Goal: Complete application form

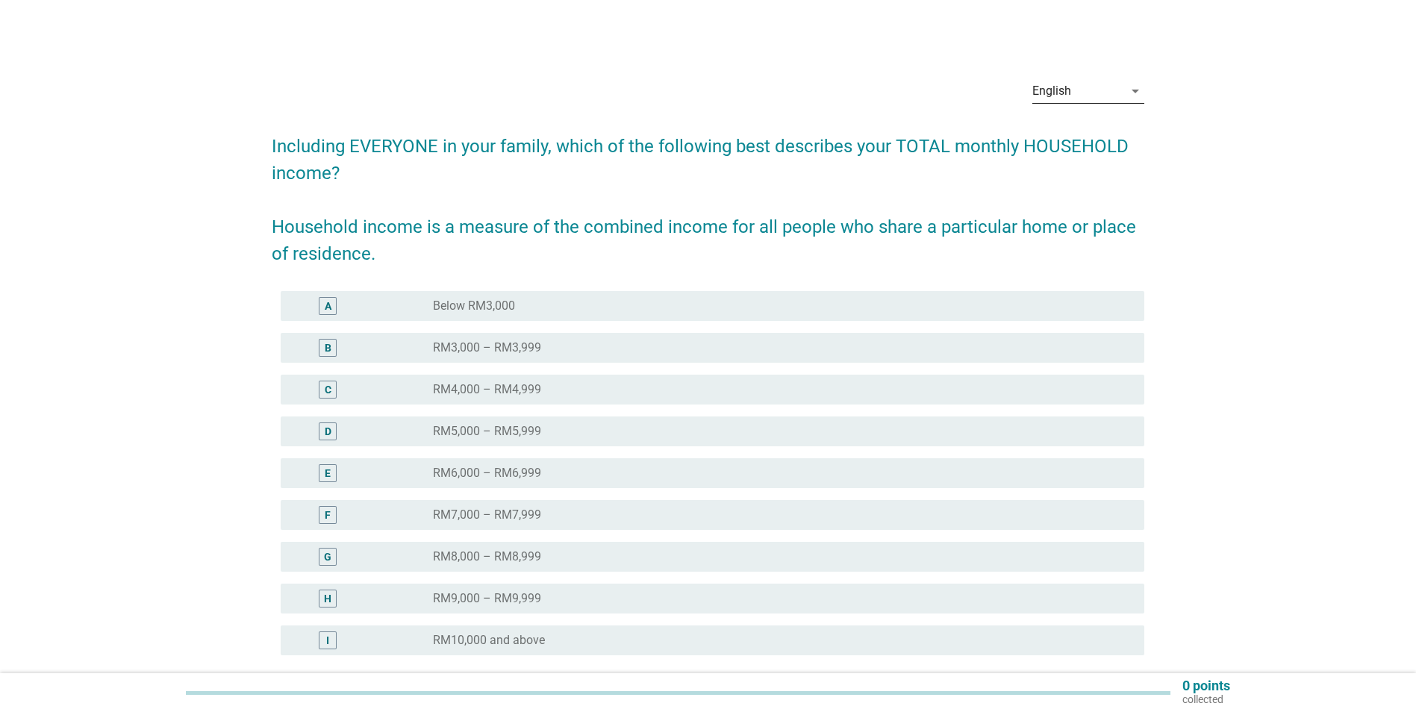
click at [1088, 92] on div "English" at bounding box center [1077, 91] width 91 height 24
click at [1081, 134] on div "Bahasa Melayu" at bounding box center [1088, 139] width 88 height 18
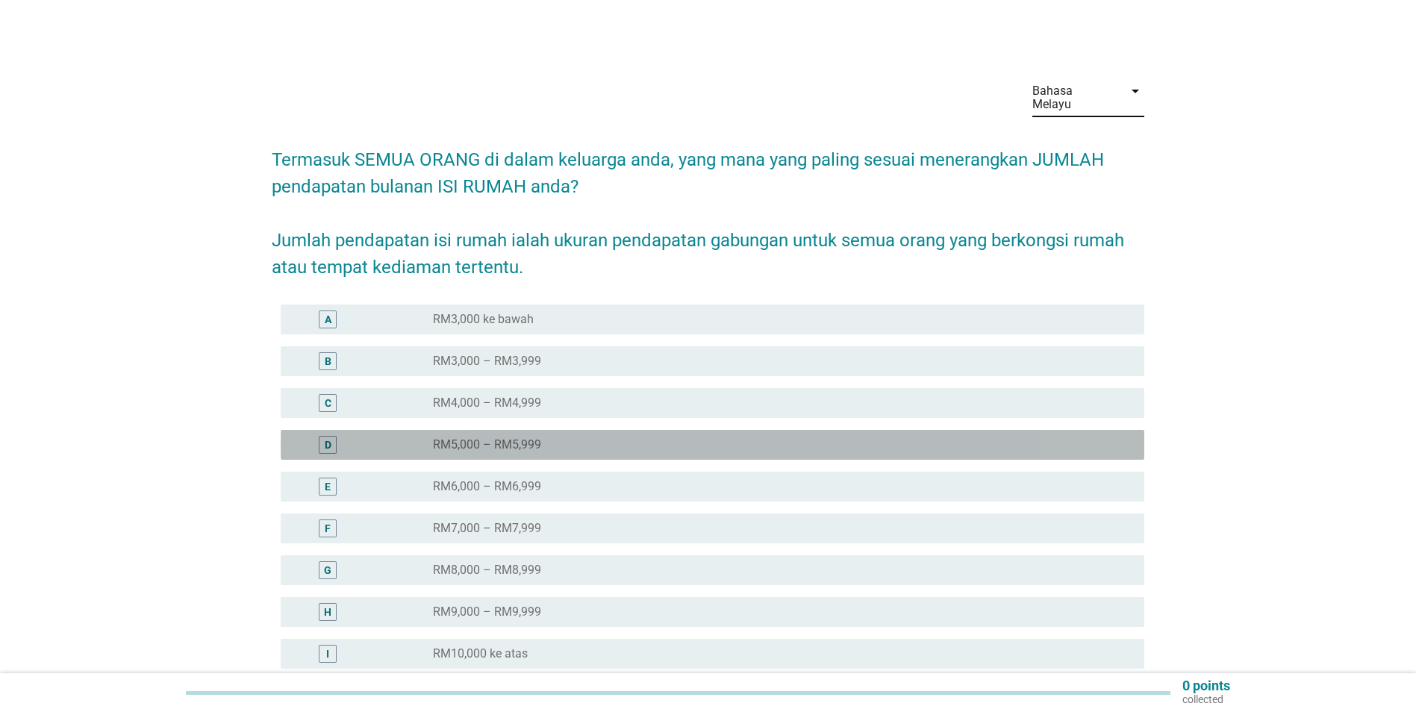
click at [541, 441] on div "D radio_button_unchecked RM5,000 – RM5,999" at bounding box center [712, 445] width 863 height 30
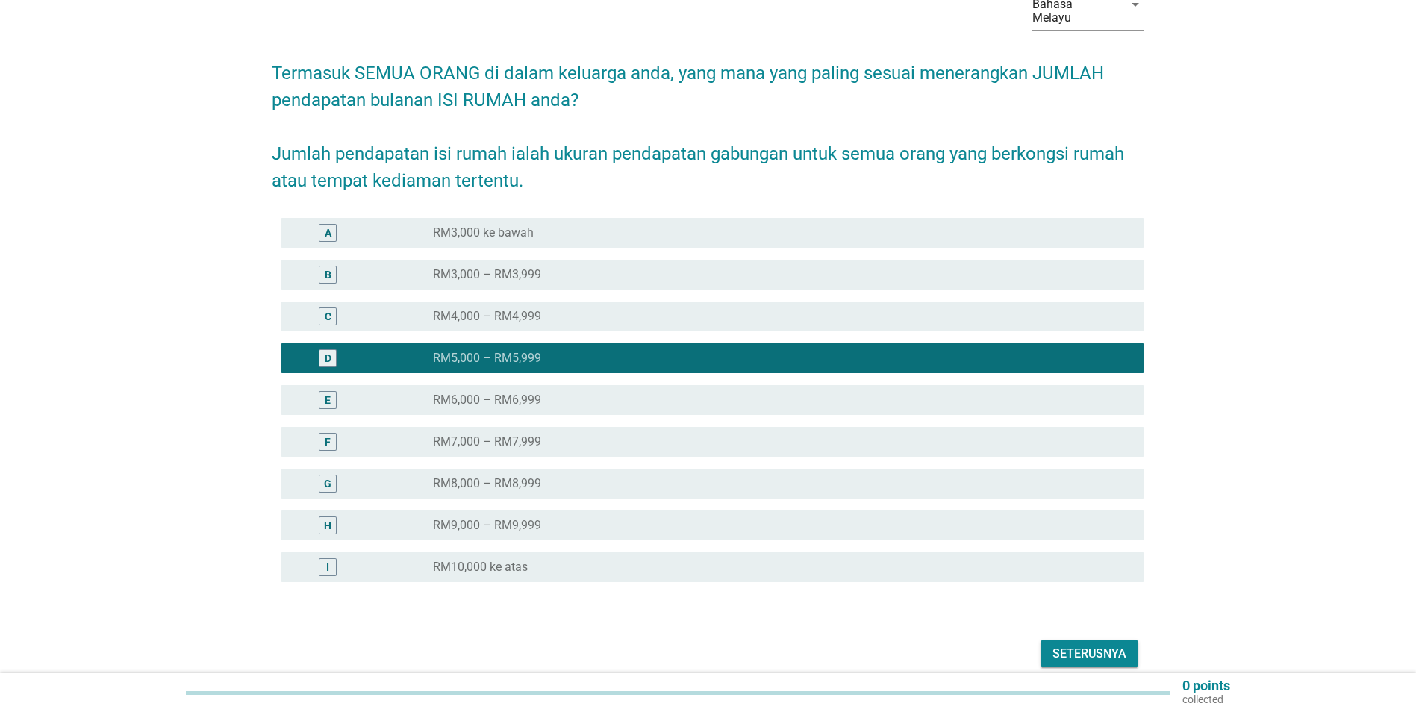
scroll to position [139, 0]
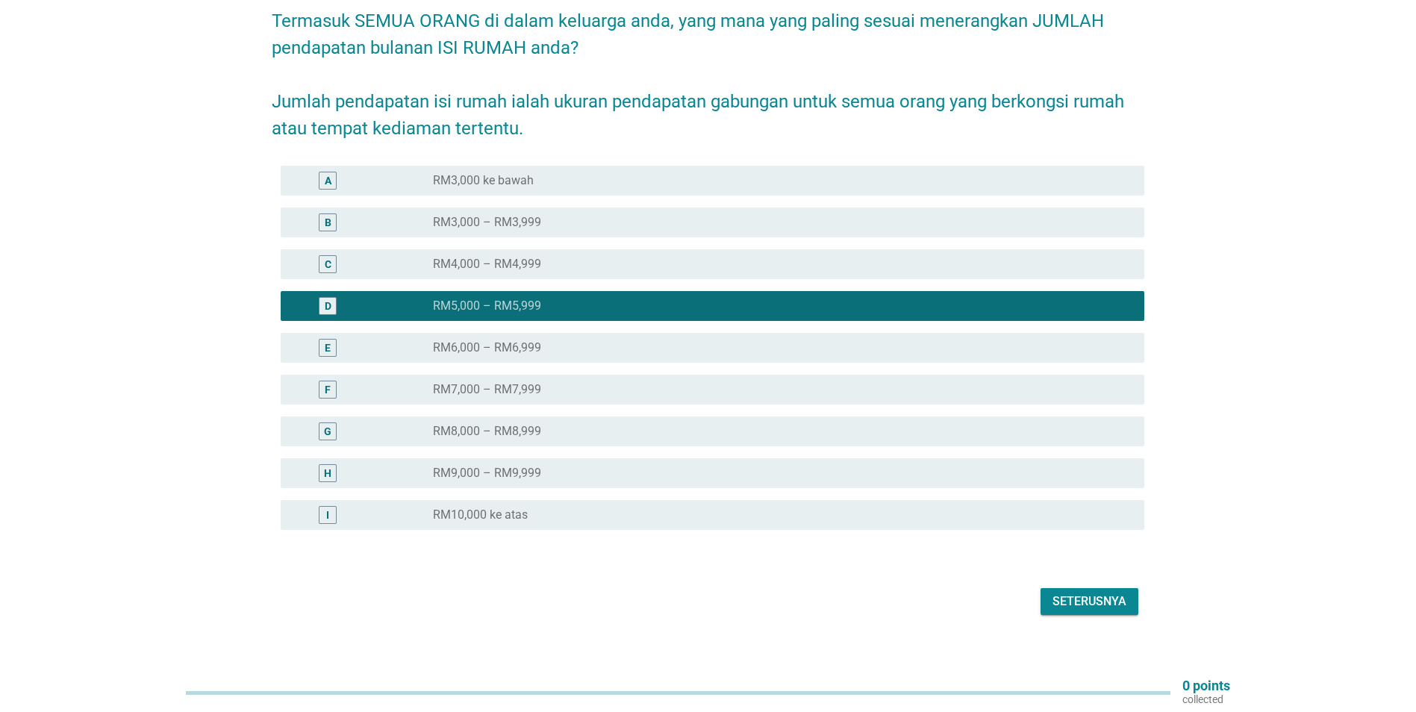
click at [1090, 598] on button "Seterusnya" at bounding box center [1089, 601] width 98 height 27
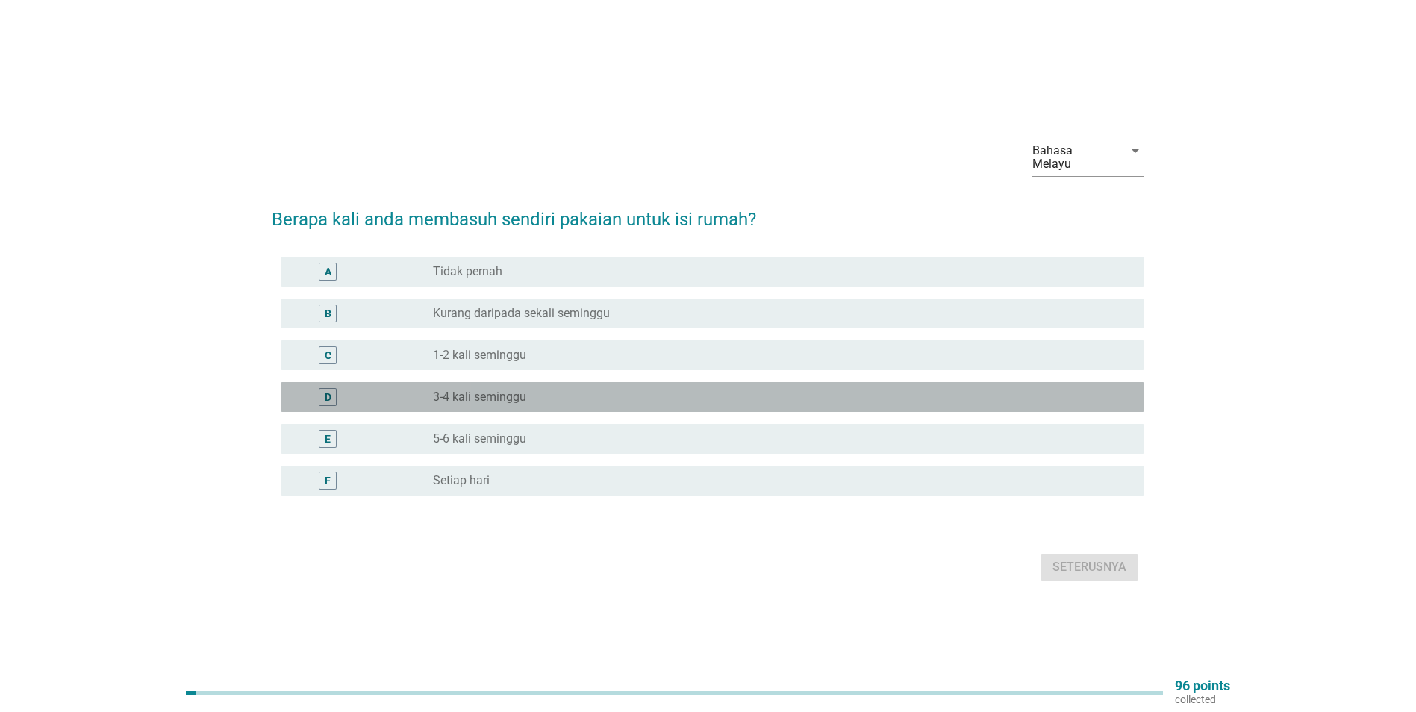
click at [542, 390] on div "radio_button_unchecked 3-4 kali seminggu" at bounding box center [776, 397] width 687 height 15
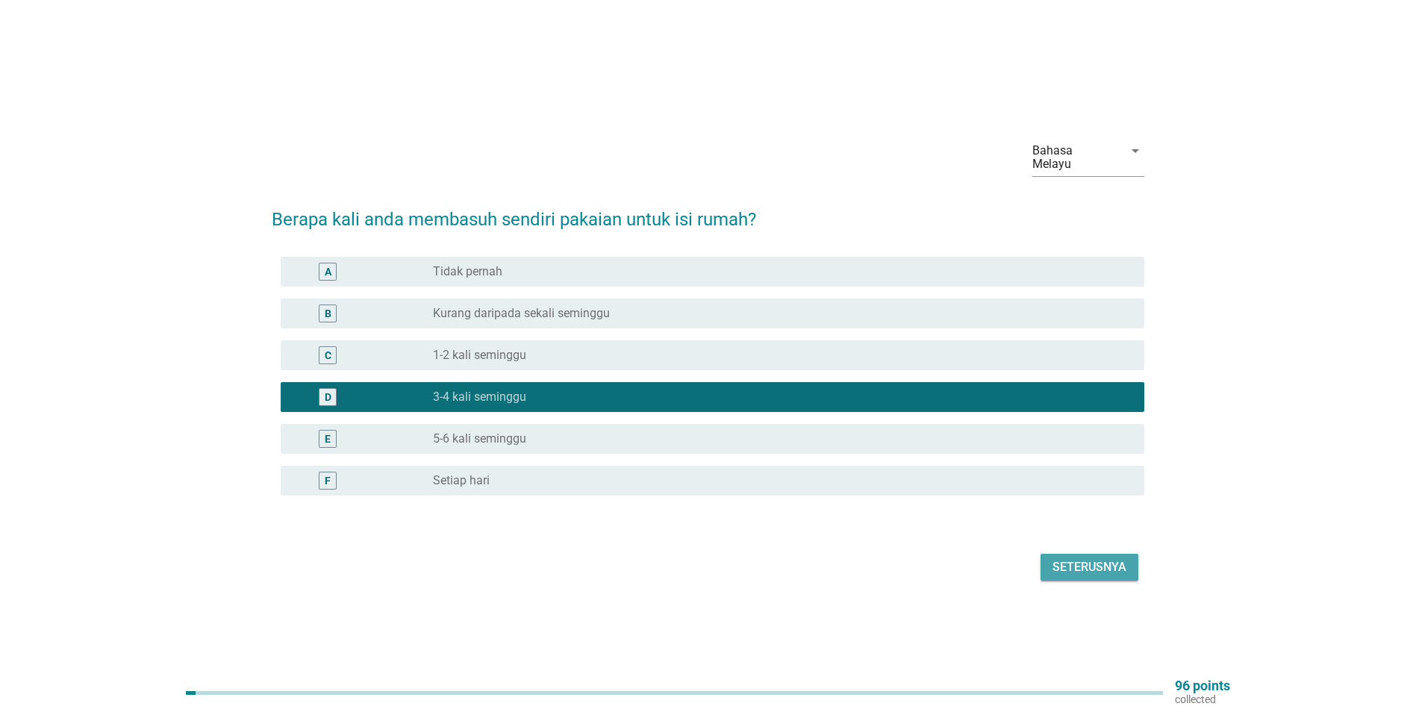
click at [1087, 558] on div "Seterusnya" at bounding box center [1089, 567] width 74 height 18
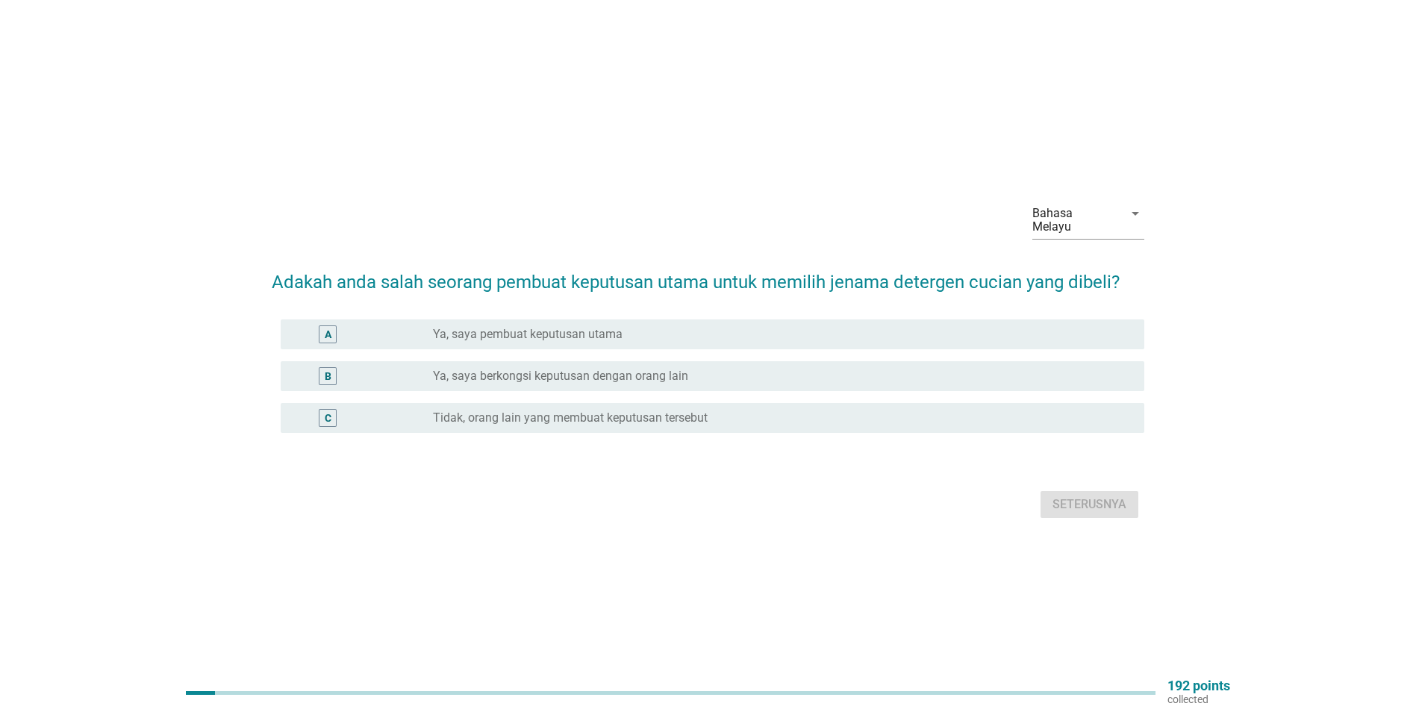
click at [607, 327] on label "Ya, saya pembuat keputusan utama" at bounding box center [528, 334] width 190 height 15
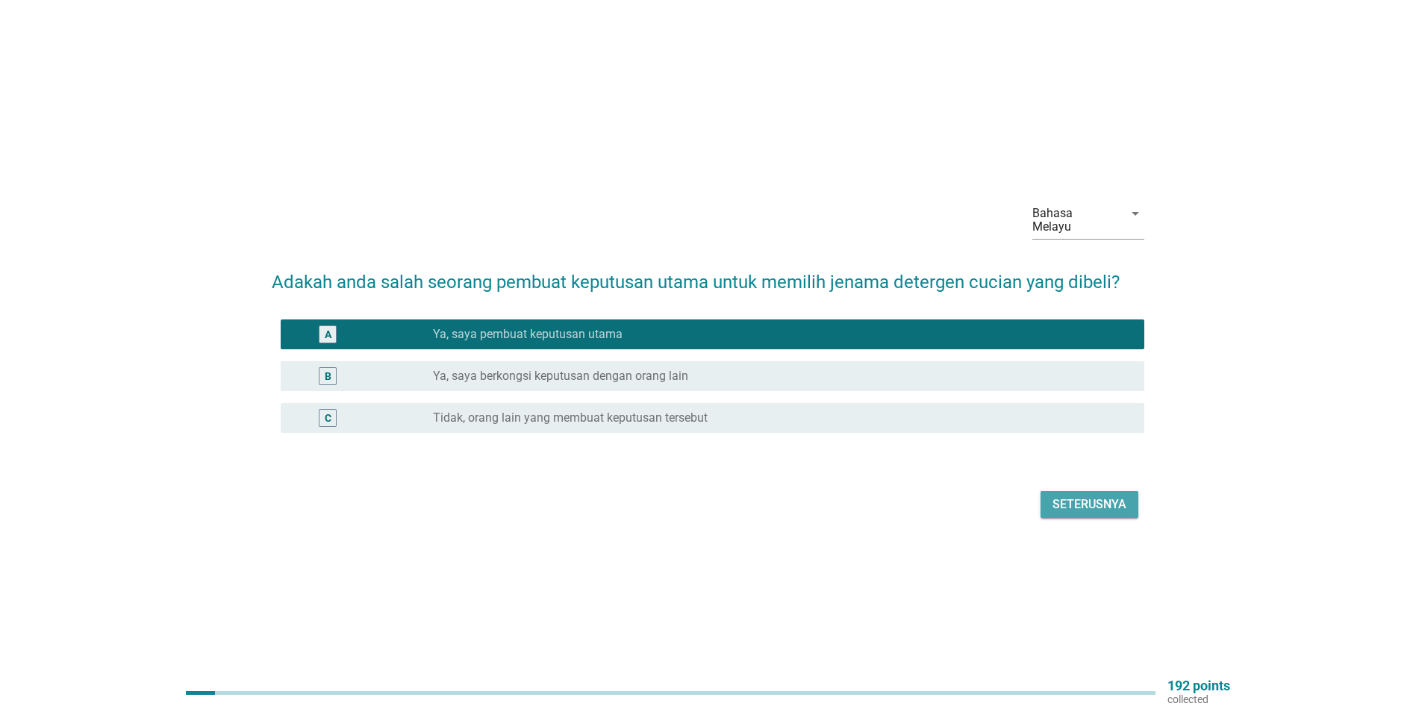
click at [1122, 507] on button "Seterusnya" at bounding box center [1089, 504] width 98 height 27
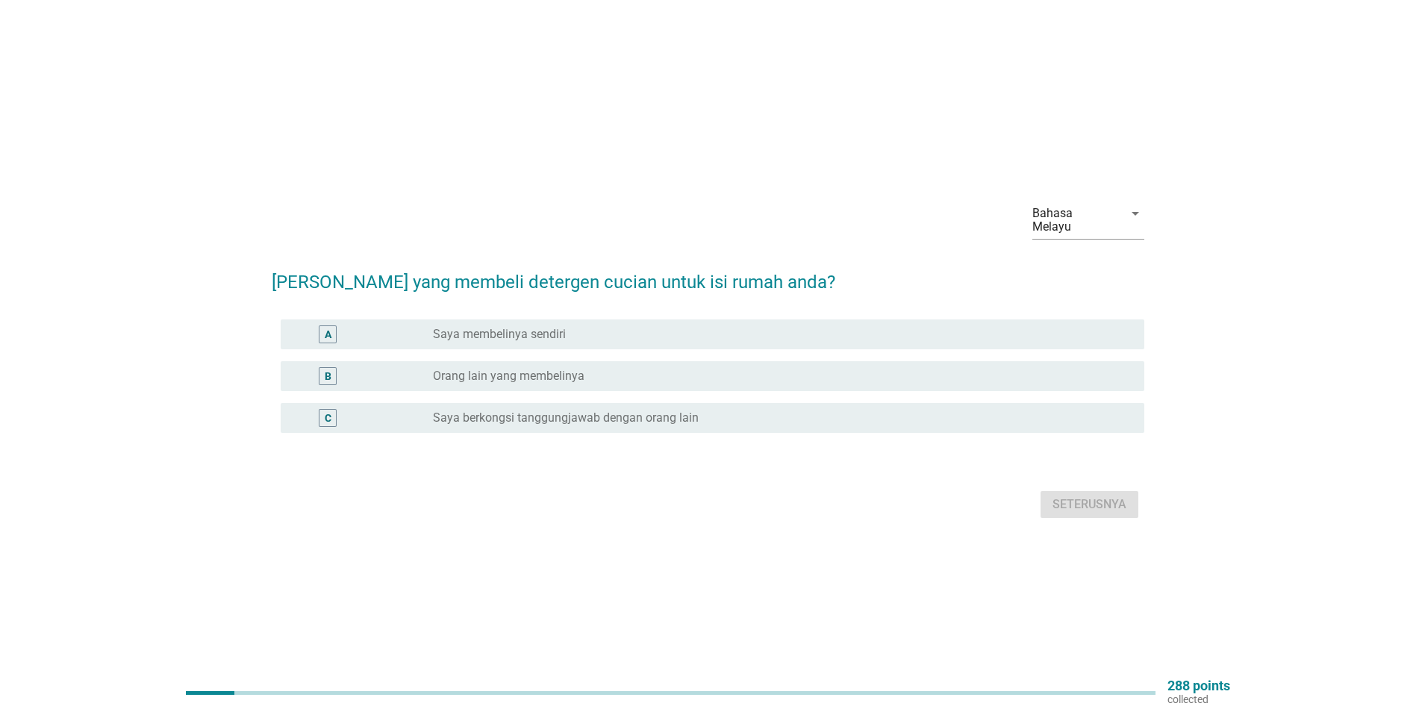
click at [644, 332] on div "radio_button_unchecked Saya membelinya sendiri" at bounding box center [776, 334] width 687 height 15
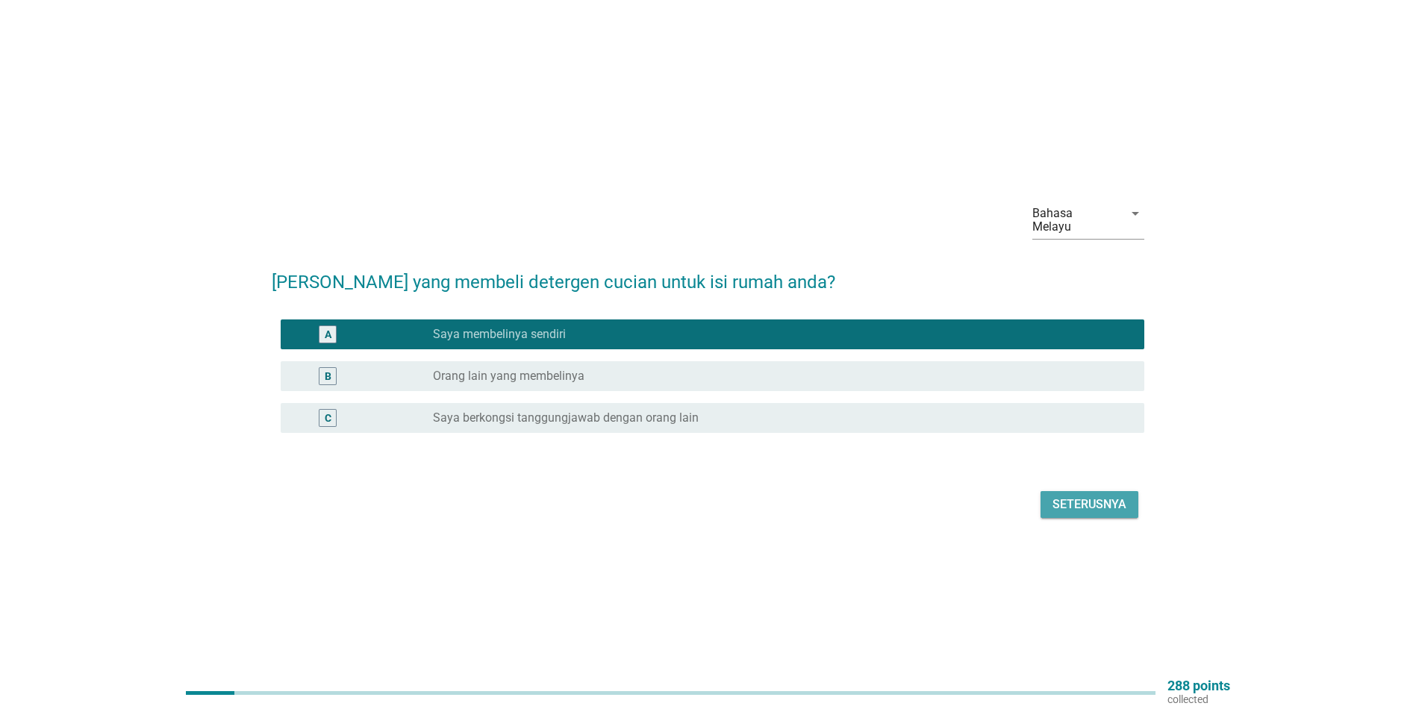
click at [1070, 504] on div "Seterusnya" at bounding box center [1089, 505] width 74 height 18
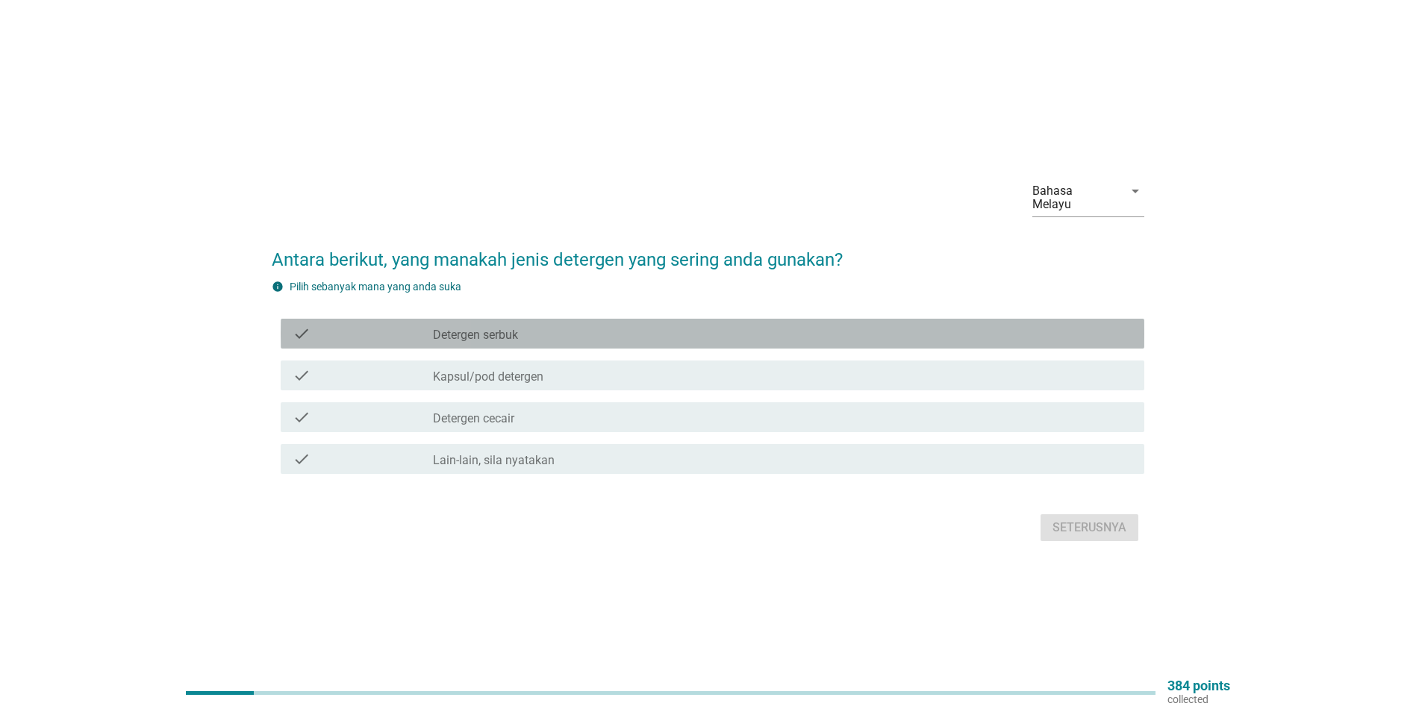
click at [534, 336] on div "check check_box_outline_blank Detergen serbuk" at bounding box center [712, 334] width 863 height 30
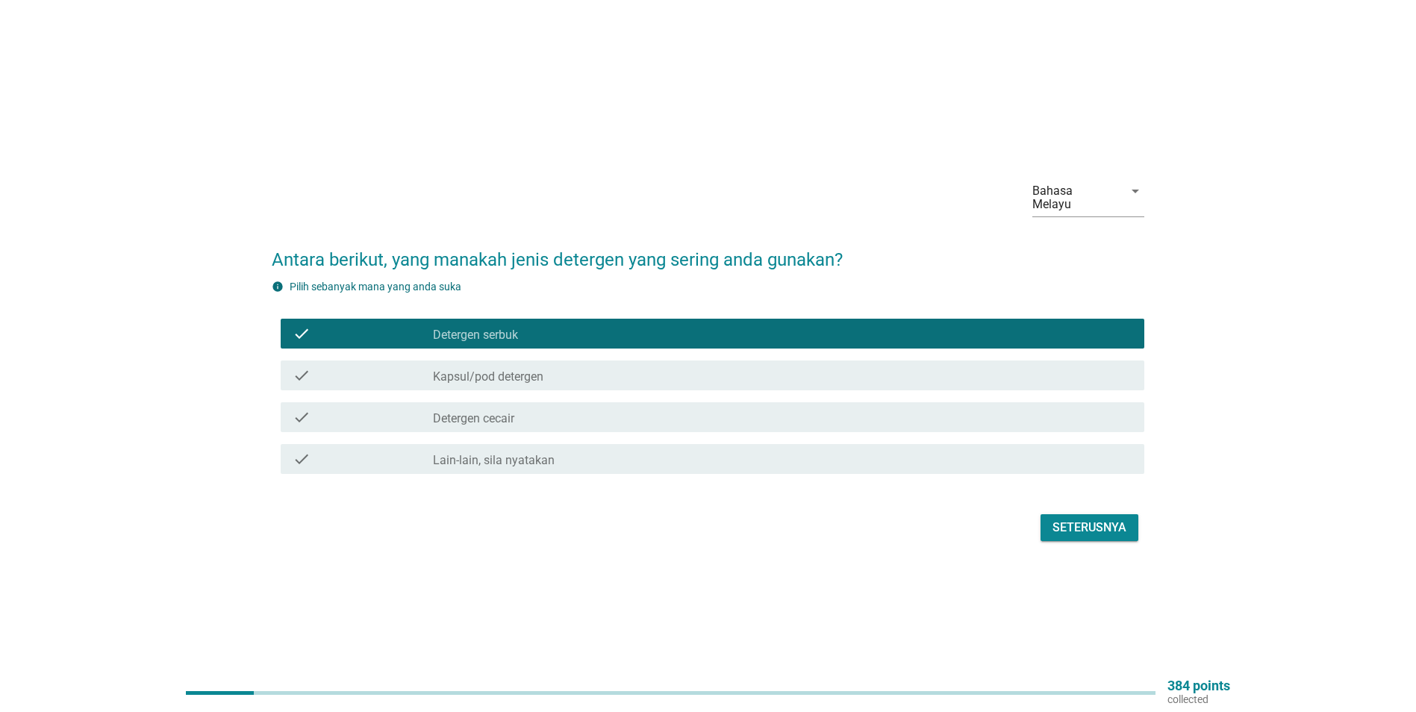
click at [513, 411] on label "Detergen cecair" at bounding box center [473, 418] width 81 height 15
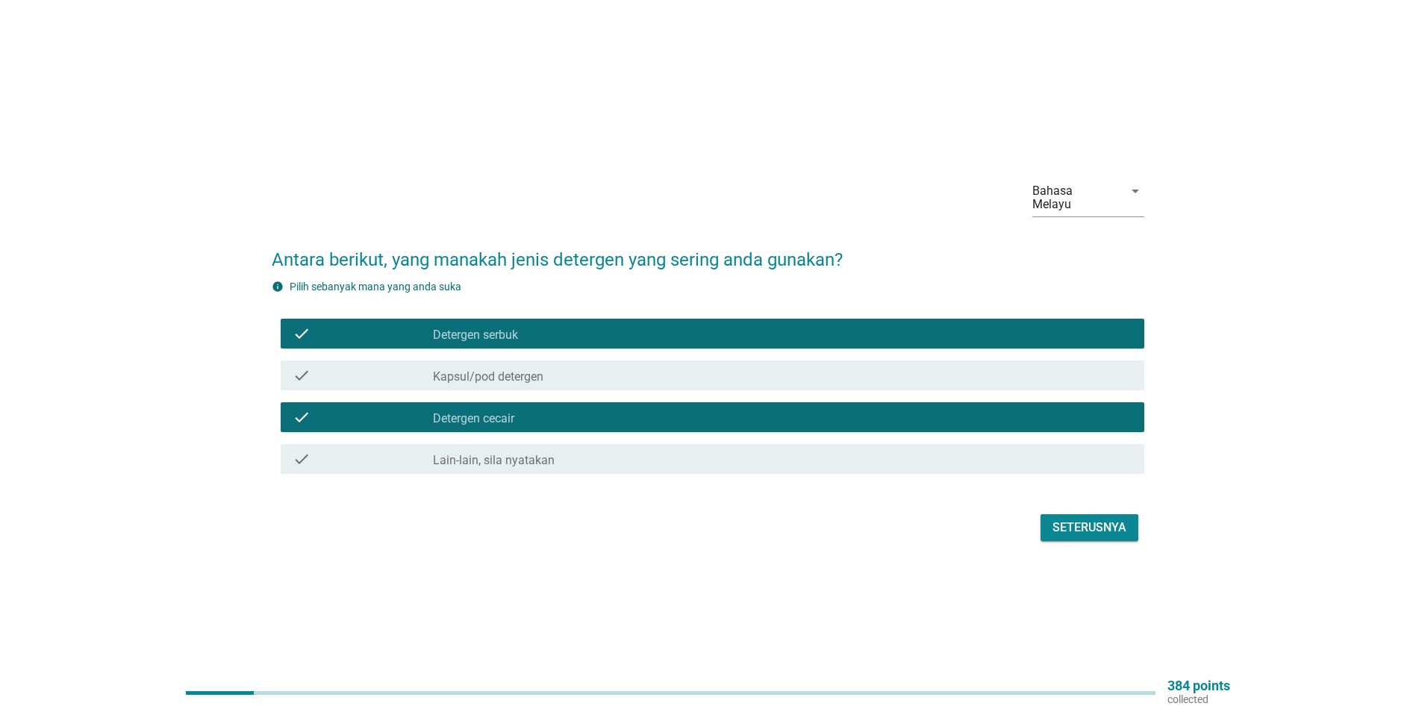
click at [532, 369] on label "Kapsul/pod detergen" at bounding box center [488, 376] width 110 height 15
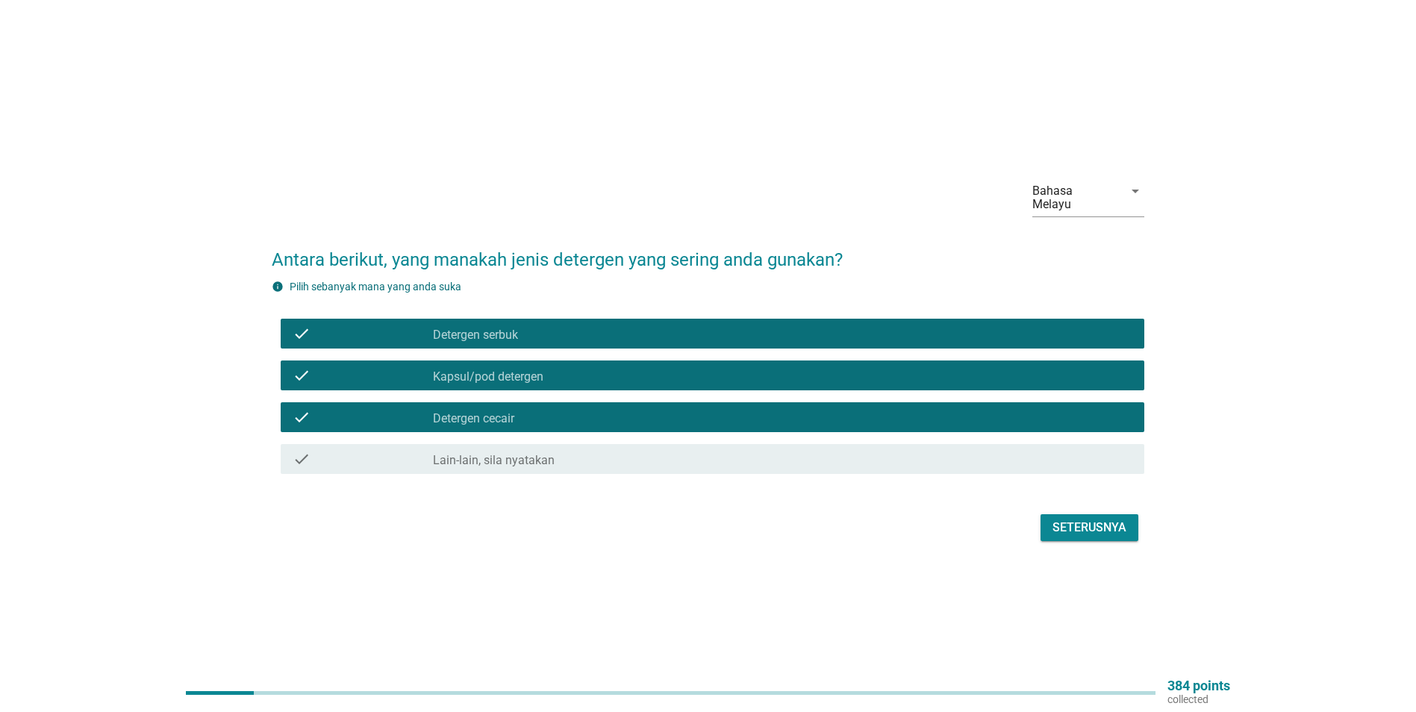
click at [1114, 525] on div "Seterusnya" at bounding box center [1089, 528] width 74 height 18
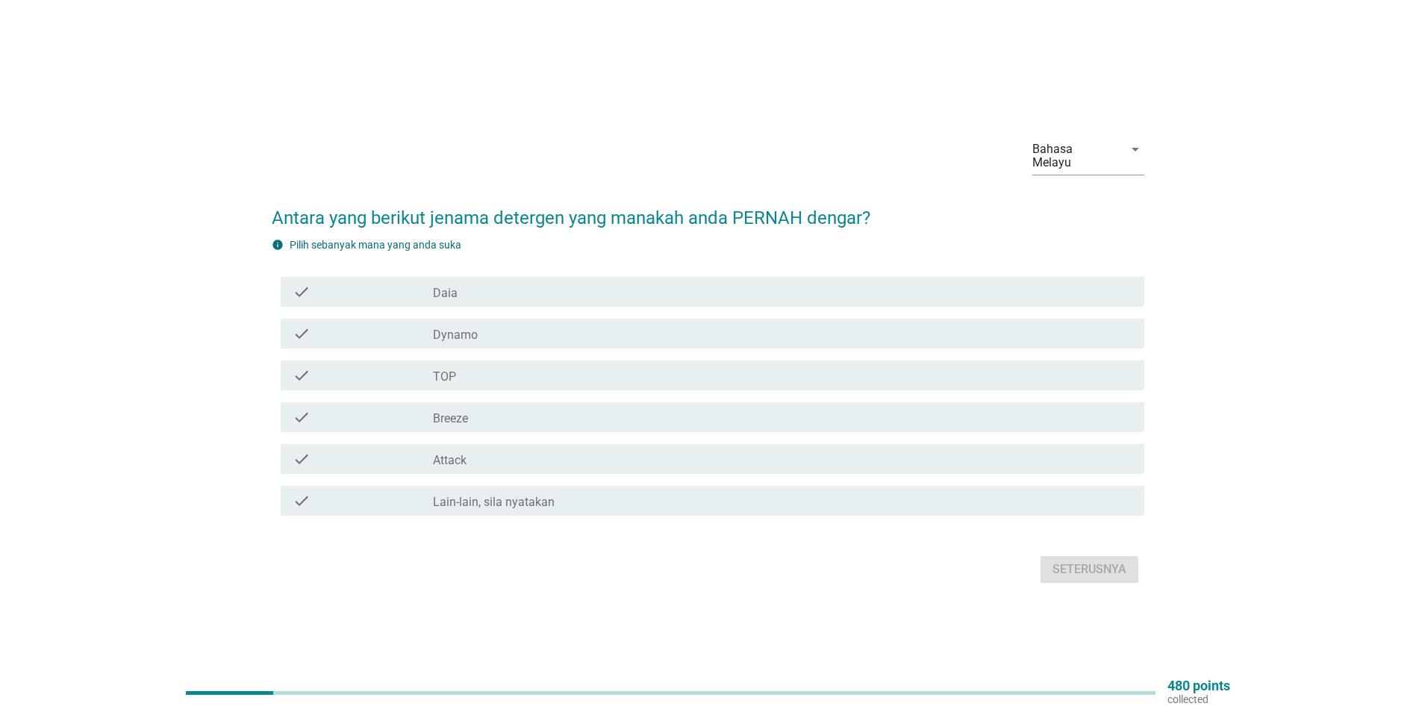
click at [477, 292] on div "check_box_outline_blank Daia" at bounding box center [782, 292] width 699 height 18
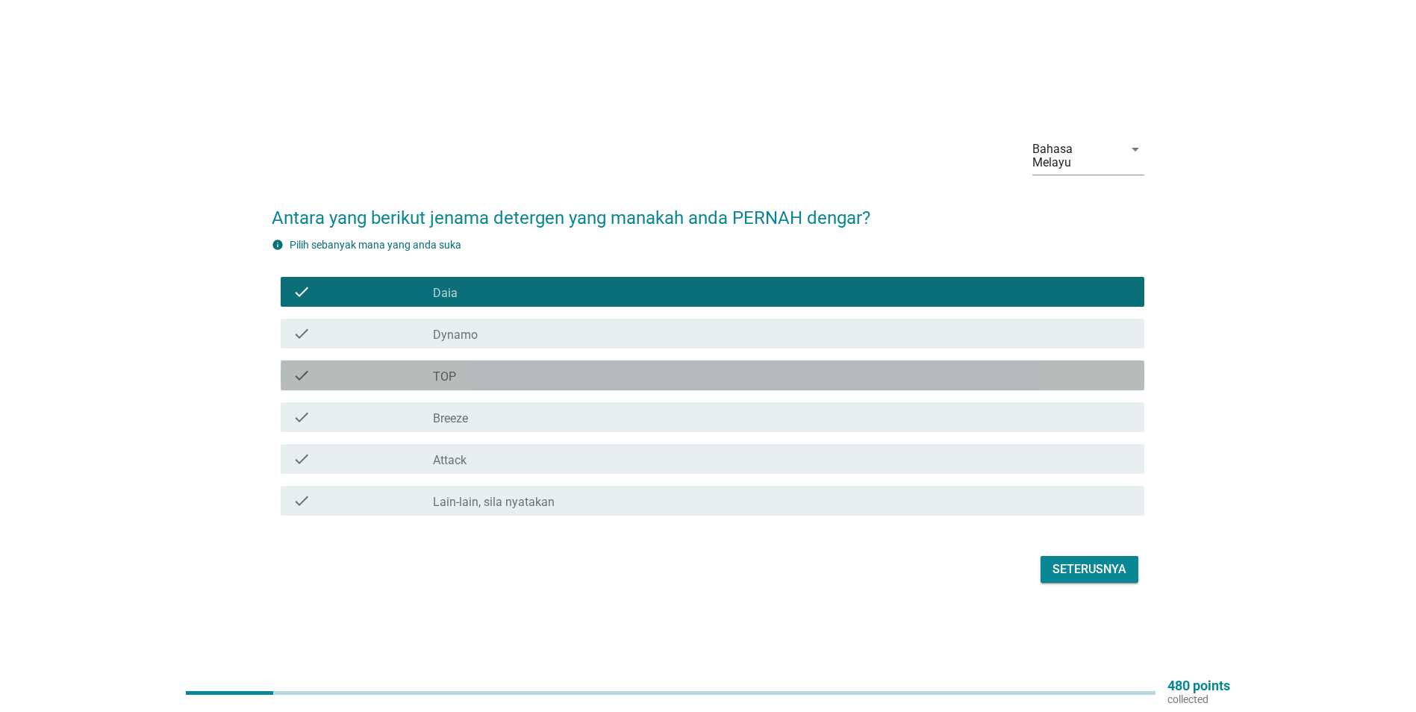
click at [481, 366] on div "check_box_outline_blank TOP" at bounding box center [782, 375] width 699 height 18
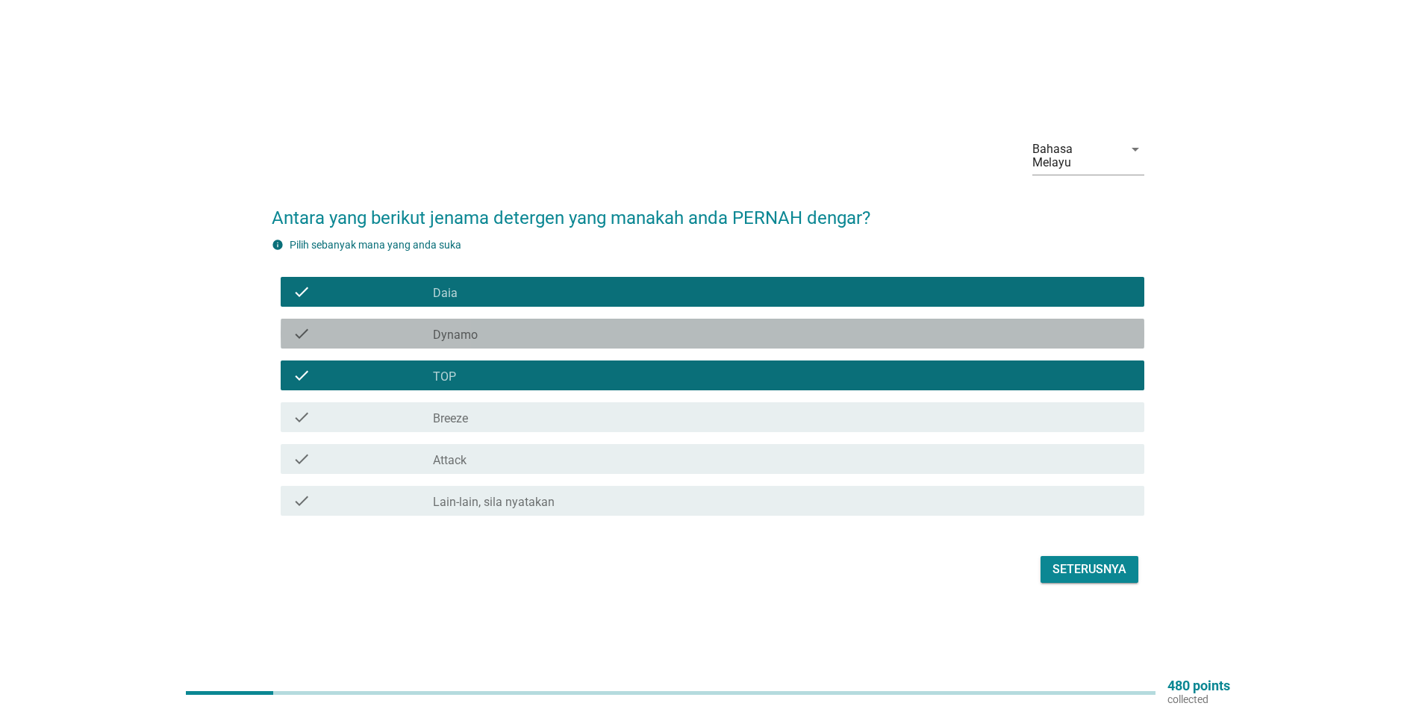
click at [482, 334] on div "check_box_outline_blank Dynamo" at bounding box center [782, 334] width 699 height 18
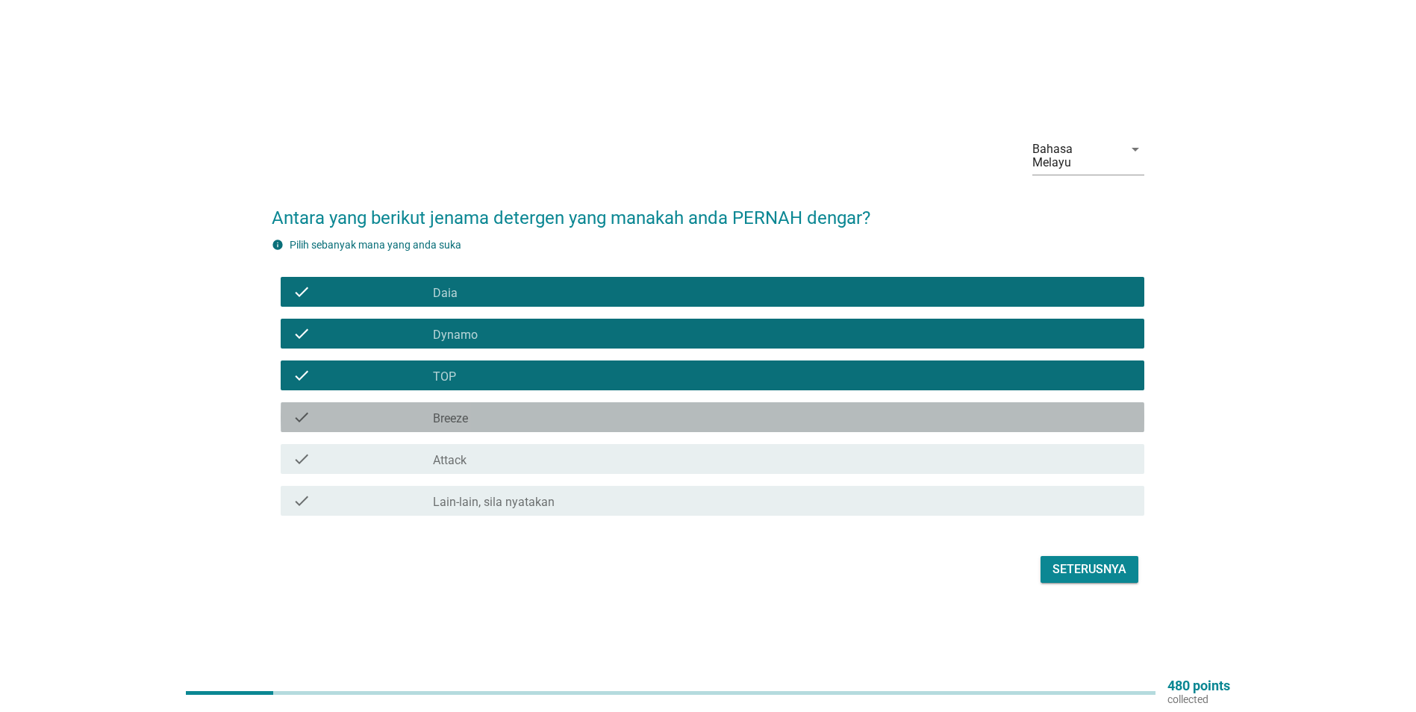
click at [489, 408] on div "check_box_outline_blank Breeze" at bounding box center [782, 417] width 699 height 18
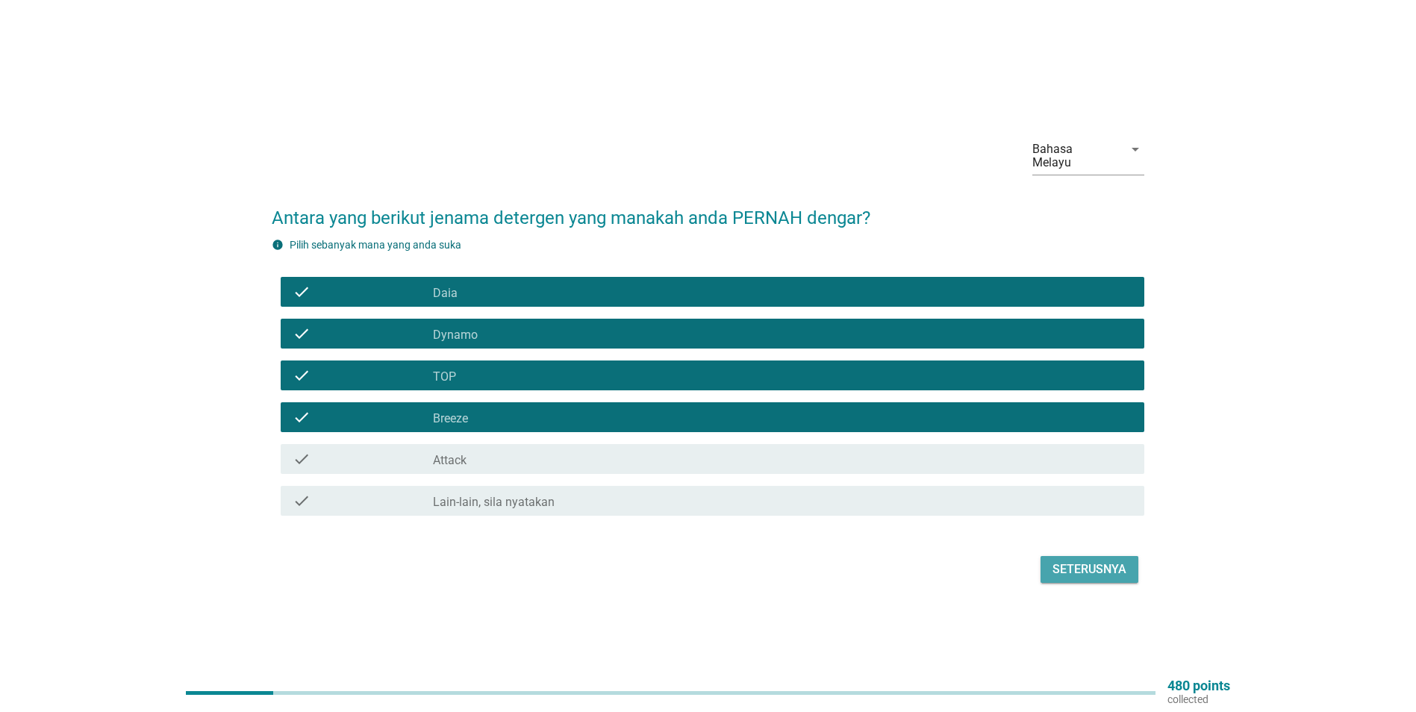
click at [1094, 567] on div "Seterusnya" at bounding box center [1089, 569] width 74 height 18
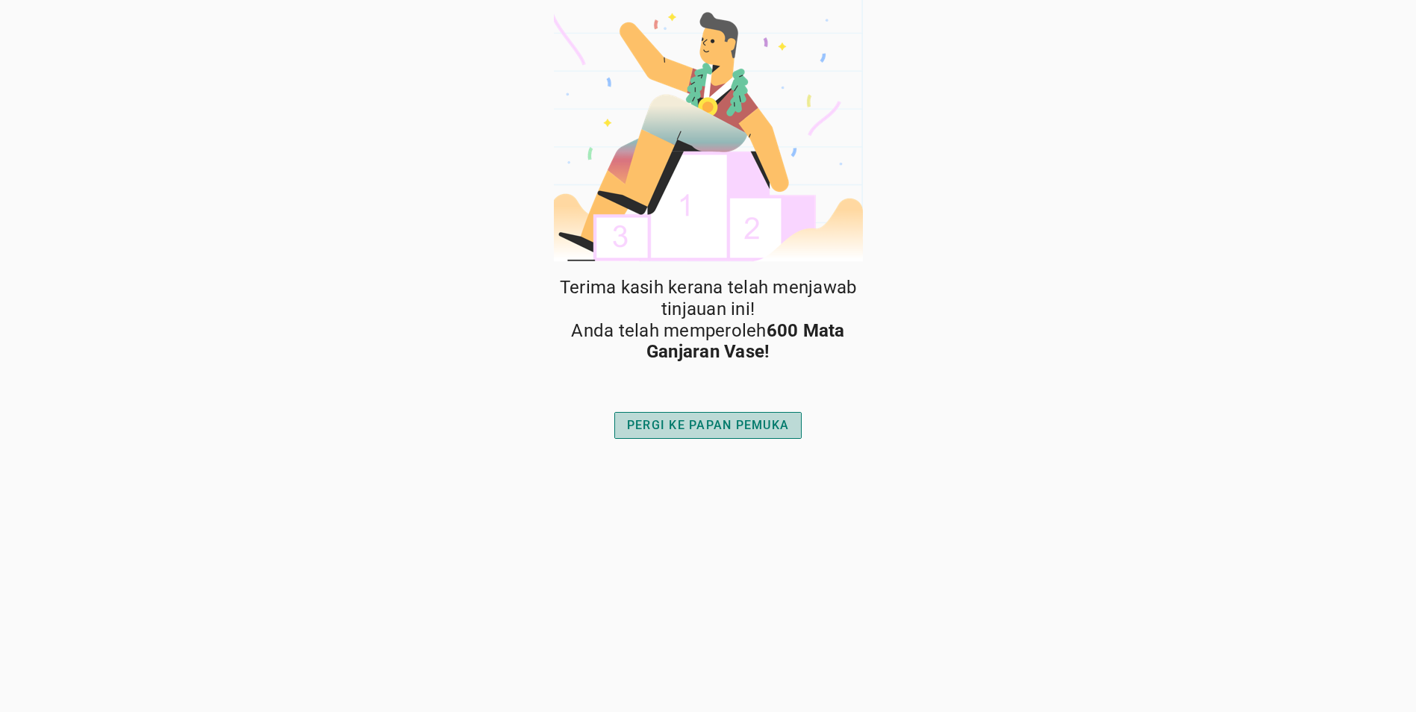
click at [691, 427] on div "PERGI KE PAPAN PEMUKA" at bounding box center [708, 425] width 162 height 18
